Goal: Task Accomplishment & Management: Use online tool/utility

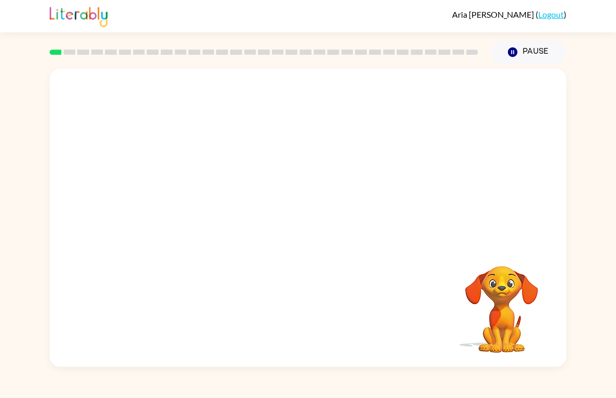
click at [293, 247] on div "Your browser must support playing .mp4 files to use Literably. Please try using…" at bounding box center [308, 218] width 517 height 298
click at [288, 224] on button "button" at bounding box center [308, 223] width 67 height 38
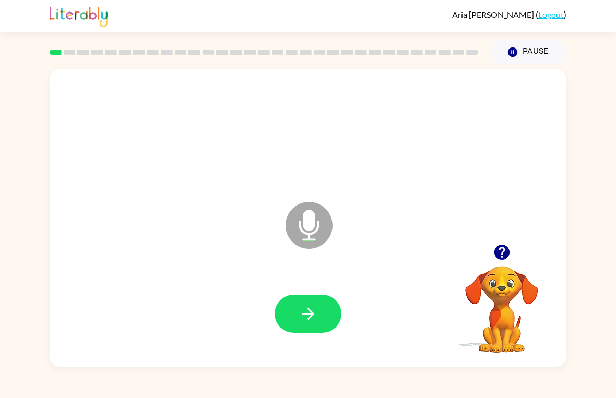
click at [319, 313] on button "button" at bounding box center [308, 314] width 67 height 38
click at [328, 327] on button "button" at bounding box center [308, 314] width 67 height 38
click at [503, 248] on icon "button" at bounding box center [502, 252] width 18 height 18
click at [309, 323] on icon "button" at bounding box center [308, 314] width 18 height 18
click at [333, 308] on button "button" at bounding box center [308, 314] width 67 height 38
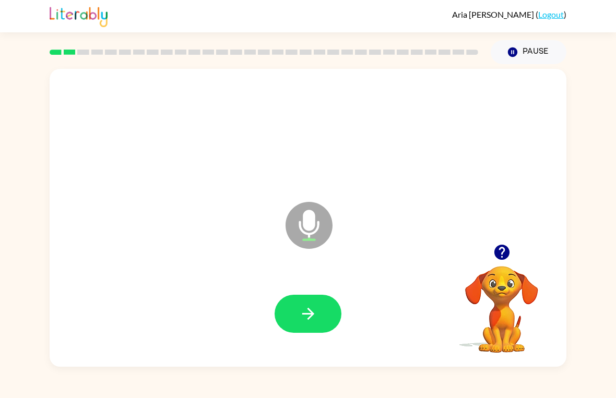
click at [301, 295] on button "button" at bounding box center [308, 314] width 67 height 38
click at [306, 304] on button "button" at bounding box center [308, 314] width 67 height 38
click at [308, 310] on icon "button" at bounding box center [308, 314] width 12 height 12
click at [314, 320] on icon "button" at bounding box center [308, 314] width 18 height 18
click at [329, 303] on button "button" at bounding box center [308, 314] width 67 height 38
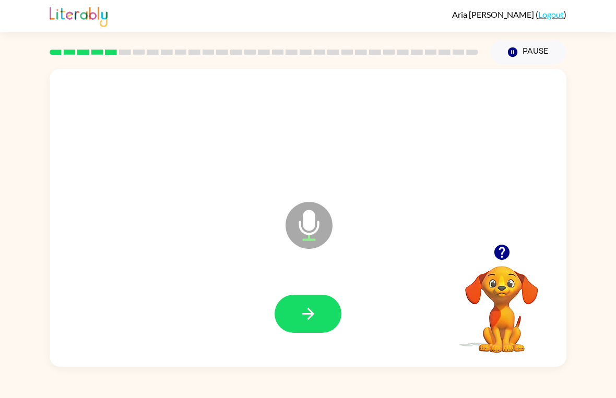
click at [313, 324] on button "button" at bounding box center [308, 314] width 67 height 38
click at [290, 291] on div at bounding box center [308, 314] width 496 height 86
click at [294, 317] on button "button" at bounding box center [308, 314] width 67 height 38
click at [322, 320] on button "button" at bounding box center [308, 314] width 67 height 38
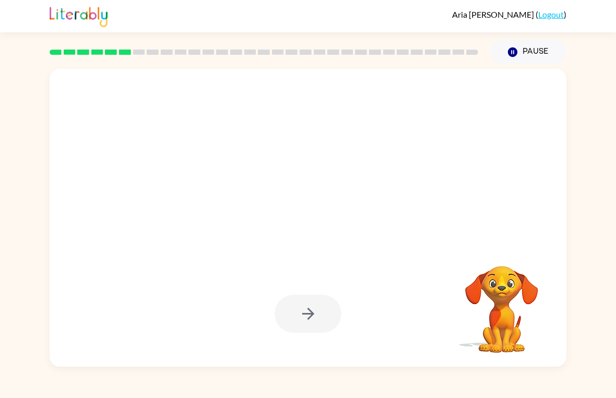
click at [171, 334] on div at bounding box center [308, 314] width 496 height 86
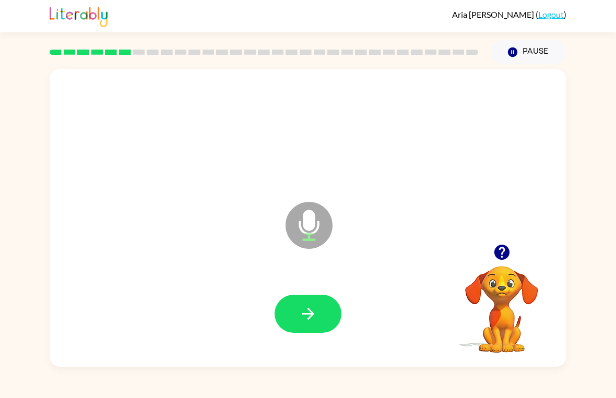
click at [290, 314] on button "button" at bounding box center [308, 314] width 67 height 38
click at [322, 312] on button "button" at bounding box center [308, 314] width 67 height 38
click at [320, 323] on button "button" at bounding box center [308, 314] width 67 height 38
click at [313, 330] on button "button" at bounding box center [308, 314] width 67 height 38
click at [298, 307] on button "button" at bounding box center [308, 314] width 67 height 38
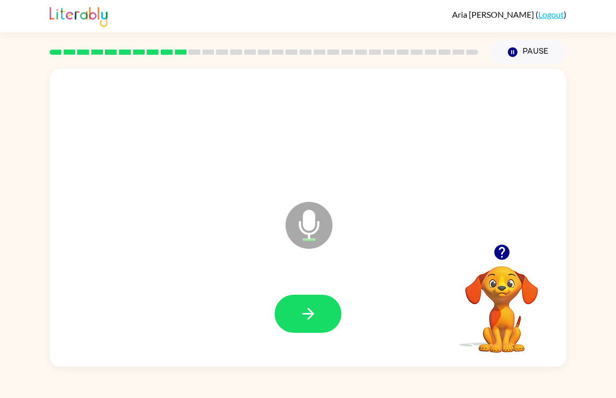
click at [306, 315] on icon "button" at bounding box center [308, 314] width 12 height 12
click at [312, 299] on button "button" at bounding box center [308, 314] width 67 height 38
click at [295, 308] on button "button" at bounding box center [308, 314] width 67 height 38
click at [280, 310] on button "button" at bounding box center [308, 314] width 67 height 38
click at [331, 317] on button "button" at bounding box center [308, 314] width 67 height 38
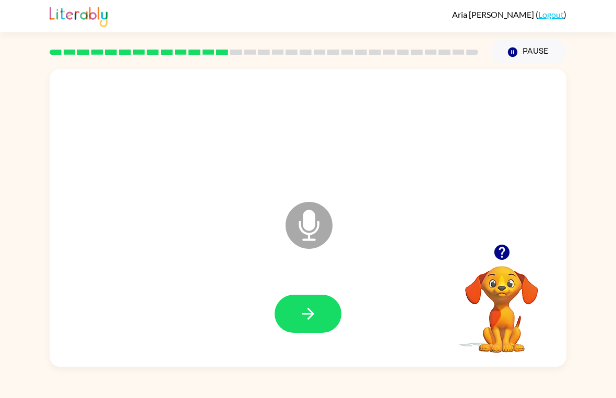
click at [304, 320] on icon "button" at bounding box center [308, 314] width 18 height 18
click at [320, 300] on button "button" at bounding box center [308, 314] width 67 height 38
click at [310, 333] on button "button" at bounding box center [308, 314] width 67 height 38
click at [304, 321] on icon "button" at bounding box center [308, 314] width 18 height 18
click at [312, 315] on icon "button" at bounding box center [308, 314] width 12 height 12
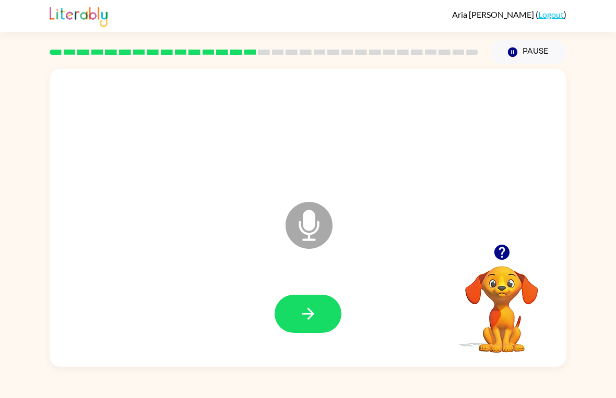
click at [321, 318] on button "button" at bounding box center [308, 314] width 67 height 38
click at [321, 316] on button "button" at bounding box center [308, 314] width 67 height 38
click at [318, 319] on button "button" at bounding box center [308, 314] width 67 height 38
click at [299, 327] on button "button" at bounding box center [308, 314] width 67 height 38
click at [292, 333] on button "button" at bounding box center [308, 314] width 67 height 38
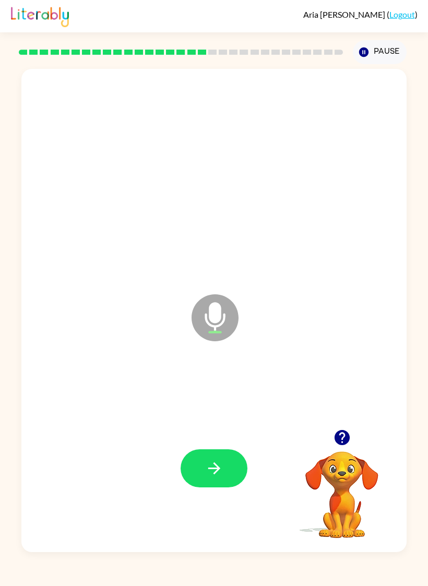
click at [210, 398] on icon "button" at bounding box center [214, 468] width 18 height 18
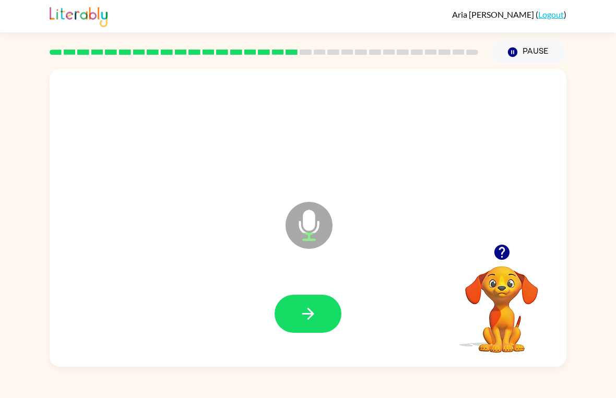
click at [321, 316] on button "button" at bounding box center [308, 314] width 67 height 38
click at [293, 320] on button "button" at bounding box center [308, 314] width 67 height 38
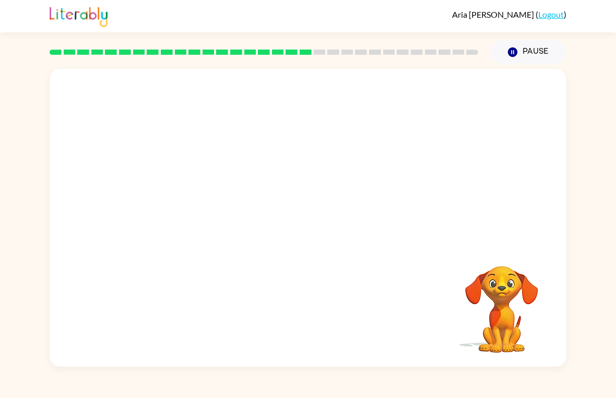
click at [493, 258] on video "Your browser must support playing .mp4 files to use Literably. Please try using…" at bounding box center [501, 302] width 104 height 104
click at [540, 45] on button "Pause Pause" at bounding box center [529, 52] width 76 height 24
click at [513, 50] on icon "button" at bounding box center [512, 51] width 9 height 9
click at [513, 57] on icon "button" at bounding box center [512, 51] width 9 height 9
click at [533, 57] on button "Pause Pause" at bounding box center [529, 52] width 76 height 24
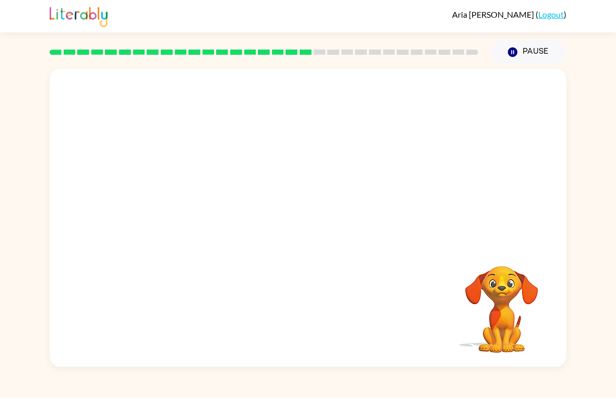
click at [529, 57] on button "Pause Pause" at bounding box center [529, 52] width 76 height 24
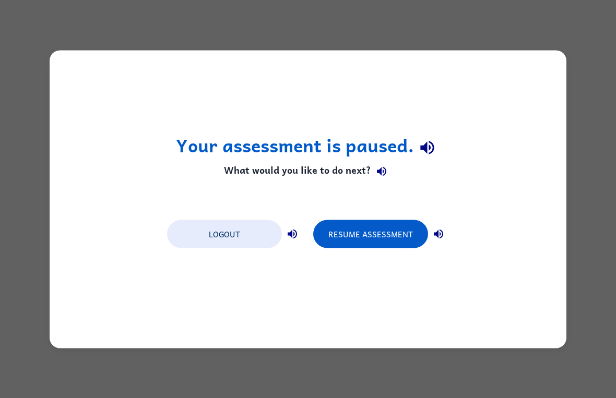
click at [365, 243] on button "Resume Assessment" at bounding box center [370, 234] width 115 height 28
click at [353, 229] on button "Resume Assessment" at bounding box center [370, 234] width 115 height 28
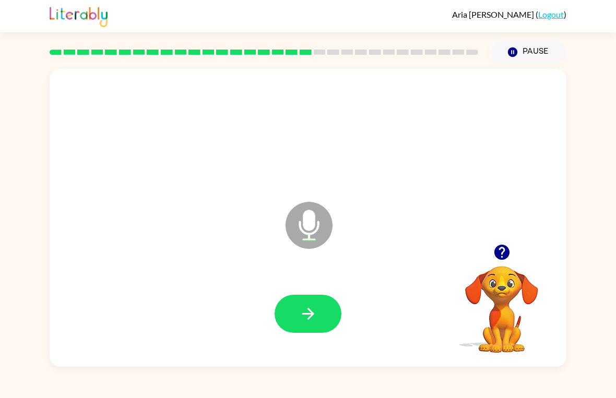
click at [292, 309] on button "button" at bounding box center [308, 314] width 67 height 38
click at [287, 310] on button "button" at bounding box center [308, 314] width 67 height 38
click at [299, 309] on icon "button" at bounding box center [308, 314] width 18 height 18
click at [284, 298] on button "button" at bounding box center [308, 314] width 67 height 38
click at [285, 312] on button "button" at bounding box center [308, 314] width 67 height 38
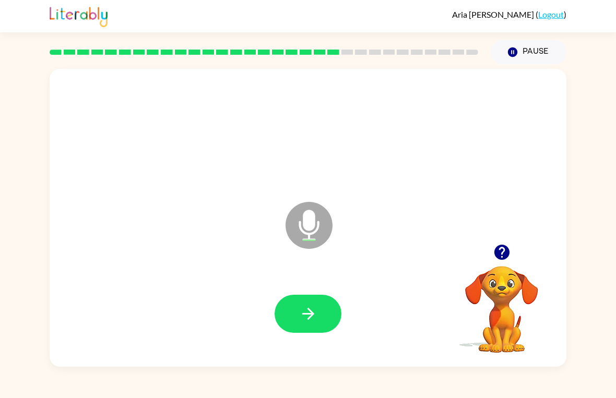
click at [290, 321] on button "button" at bounding box center [308, 314] width 67 height 38
click at [296, 307] on button "button" at bounding box center [308, 314] width 67 height 38
click at [305, 305] on icon "button" at bounding box center [308, 314] width 18 height 18
click at [289, 316] on button "button" at bounding box center [308, 314] width 67 height 38
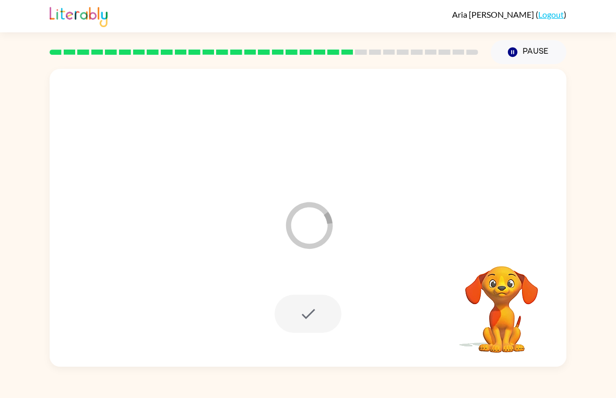
click at [300, 316] on div at bounding box center [308, 314] width 67 height 38
click at [526, 54] on button "Pause Pause" at bounding box center [529, 52] width 76 height 24
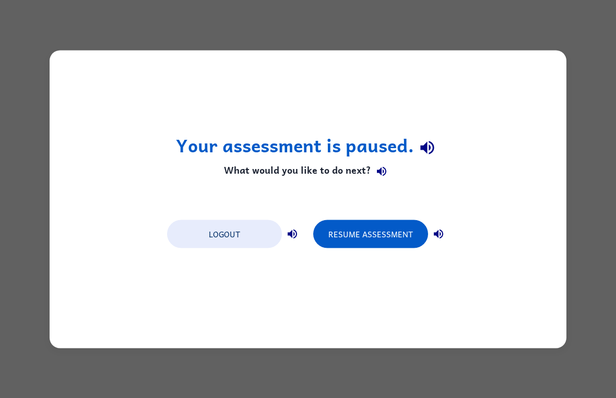
click at [344, 237] on button "Resume Assessment" at bounding box center [370, 234] width 115 height 28
click at [340, 242] on button "Resume Assessment" at bounding box center [370, 234] width 115 height 28
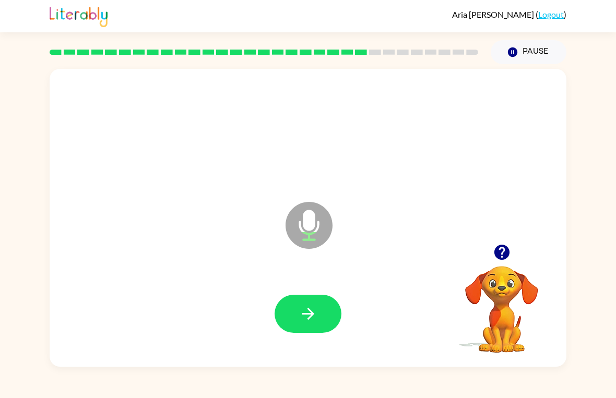
click at [313, 303] on button "button" at bounding box center [308, 314] width 67 height 38
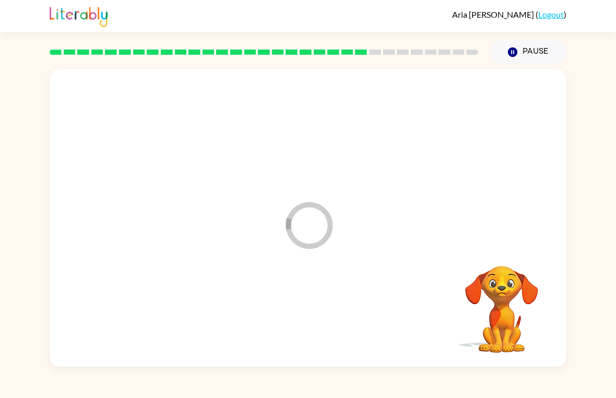
click at [40, 150] on div "Loader Your response is being sent to our graders Your browser must support pla…" at bounding box center [308, 215] width 616 height 303
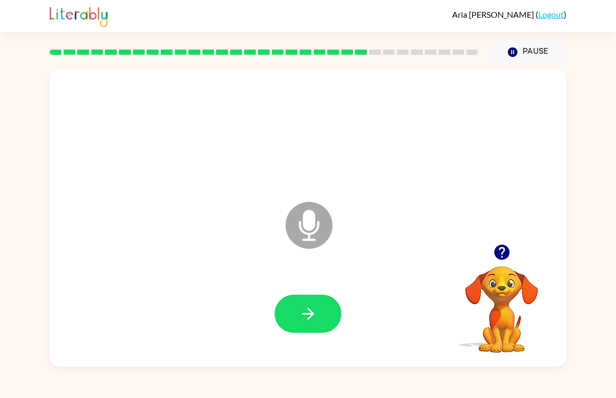
click at [295, 319] on button "button" at bounding box center [308, 314] width 67 height 38
click at [324, 316] on button "button" at bounding box center [308, 314] width 67 height 38
click at [293, 325] on button "button" at bounding box center [308, 314] width 67 height 38
click at [311, 316] on icon "button" at bounding box center [308, 314] width 12 height 12
click at [287, 308] on button "button" at bounding box center [308, 314] width 67 height 38
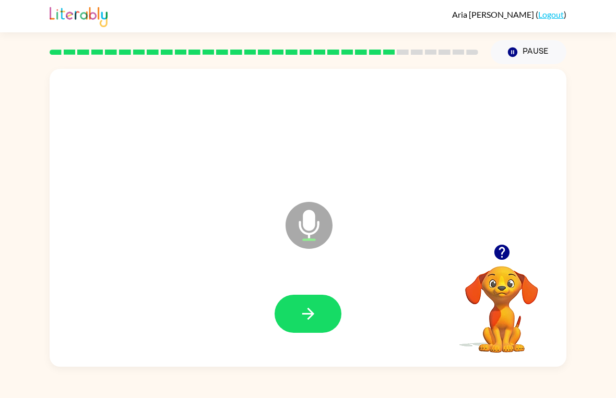
click at [315, 321] on icon "button" at bounding box center [308, 314] width 18 height 18
click at [298, 320] on button "button" at bounding box center [308, 314] width 67 height 38
click at [320, 314] on button "button" at bounding box center [308, 314] width 67 height 38
click at [320, 318] on button "button" at bounding box center [308, 314] width 67 height 38
click at [317, 319] on button "button" at bounding box center [308, 314] width 67 height 38
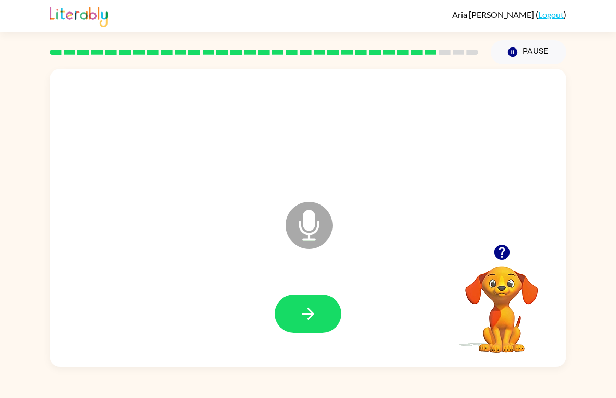
click at [313, 317] on icon "button" at bounding box center [308, 314] width 18 height 18
click at [324, 307] on button "button" at bounding box center [308, 314] width 67 height 38
click at [307, 315] on icon "button" at bounding box center [308, 314] width 18 height 18
click at [300, 313] on icon "button" at bounding box center [308, 314] width 18 height 18
click at [300, 309] on icon "button" at bounding box center [308, 314] width 18 height 18
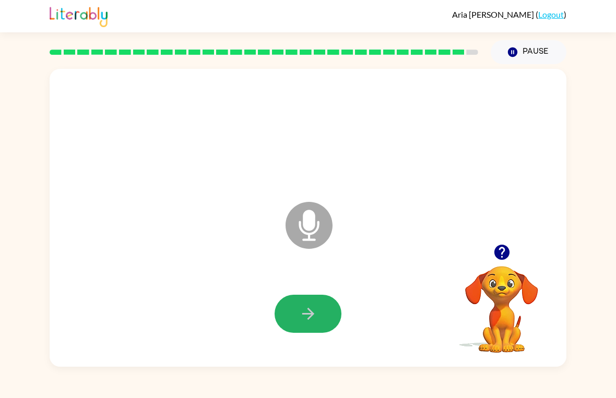
click at [312, 326] on button "button" at bounding box center [308, 314] width 67 height 38
click at [304, 309] on icon "button" at bounding box center [308, 314] width 18 height 18
